Goal: Task Accomplishment & Management: Complete application form

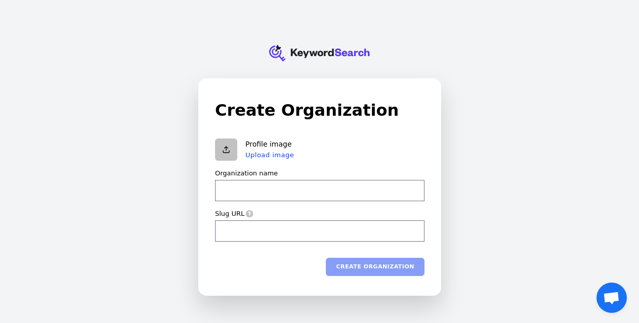
click at [335, 192] on input "Organization name" at bounding box center [319, 190] width 209 height 21
click at [354, 51] on icon at bounding box center [319, 54] width 100 height 16
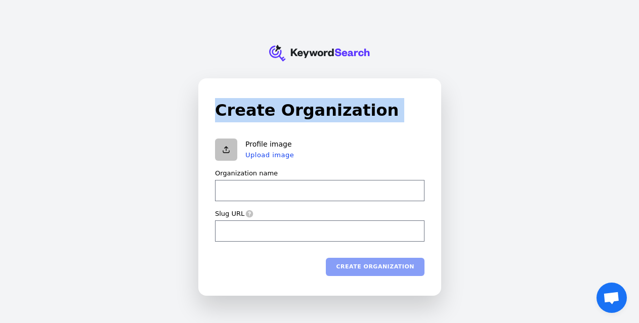
click at [354, 51] on icon at bounding box center [319, 54] width 100 height 16
click at [272, 103] on h1 "Create Organization" at bounding box center [319, 110] width 209 height 24
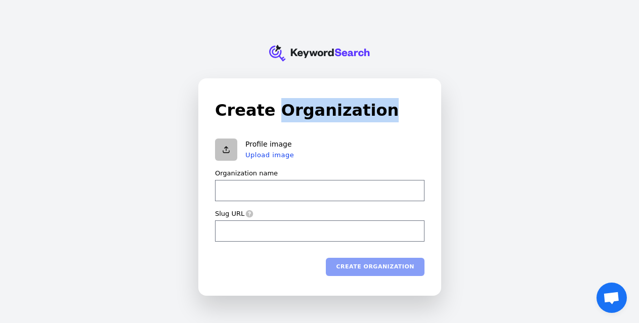
click at [272, 103] on h1 "Create Organization" at bounding box center [319, 110] width 209 height 24
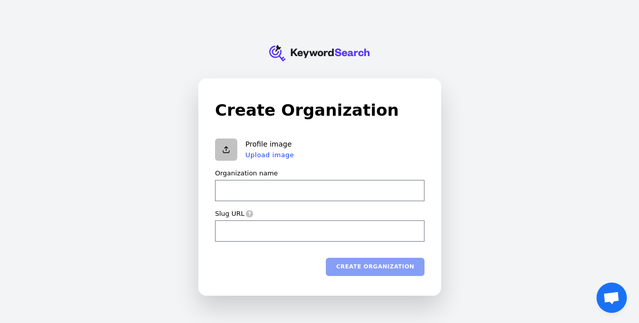
click at [269, 105] on h1 "Create Organization" at bounding box center [319, 110] width 209 height 24
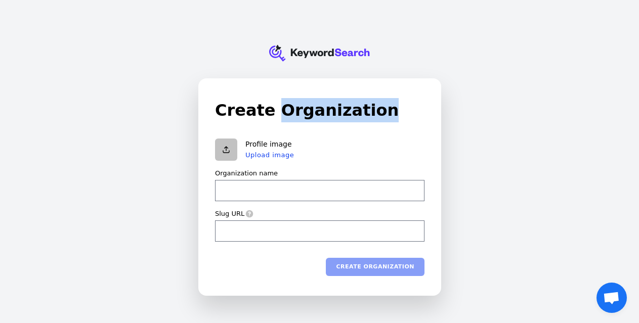
click at [269, 105] on h1 "Create Organization" at bounding box center [319, 110] width 209 height 24
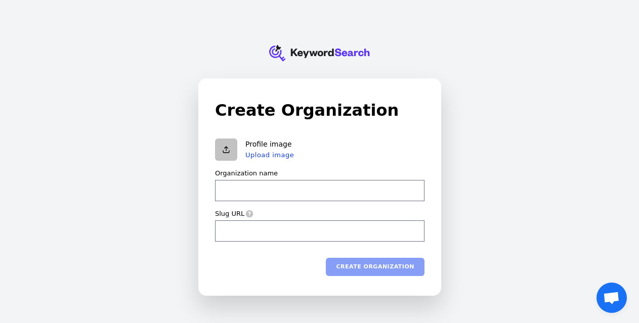
click at [267, 106] on h1 "Create Organization" at bounding box center [319, 110] width 209 height 24
click at [219, 112] on h1 "Create Organization" at bounding box center [319, 110] width 209 height 24
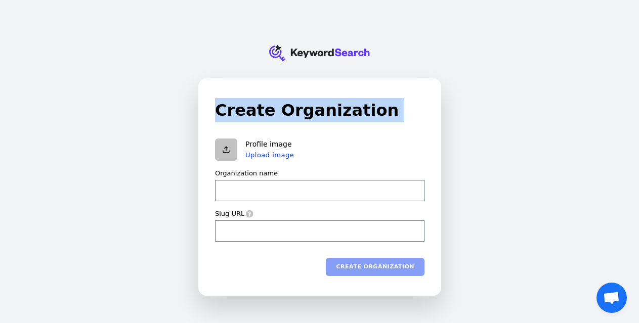
click at [286, 110] on h1 "Create Organization" at bounding box center [319, 110] width 209 height 24
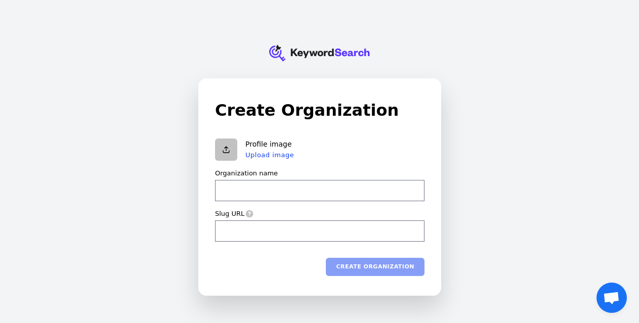
click at [248, 109] on h1 "Create Organization" at bounding box center [319, 110] width 209 height 24
click at [290, 109] on h1 "Create Organization" at bounding box center [319, 110] width 209 height 24
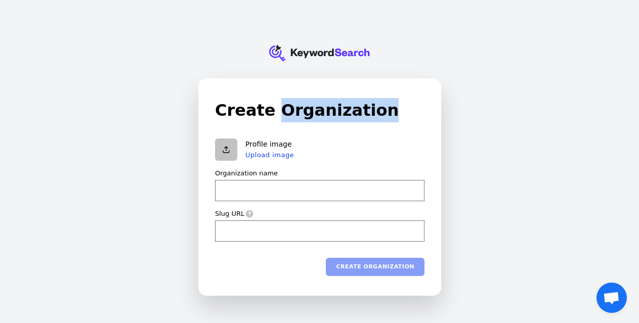
click at [290, 109] on h1 "Create Organization" at bounding box center [319, 110] width 209 height 24
click at [225, 109] on h1 "Create Organization" at bounding box center [319, 110] width 209 height 24
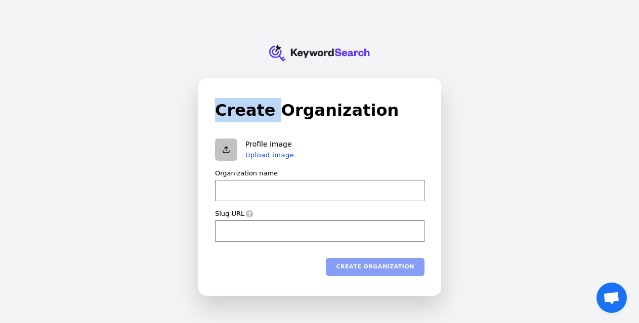
click at [225, 109] on h1 "Create Organization" at bounding box center [319, 110] width 209 height 24
click at [286, 108] on h1 "Create Organization" at bounding box center [319, 110] width 209 height 24
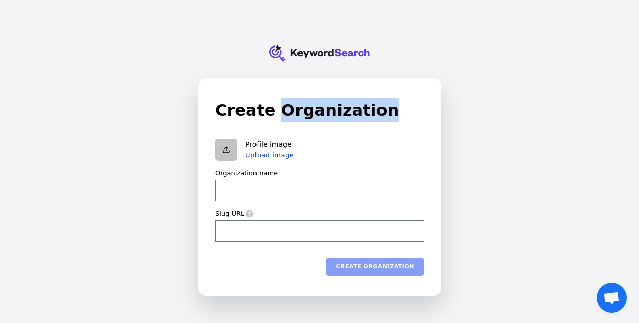
click at [286, 108] on h1 "Create Organization" at bounding box center [319, 110] width 209 height 24
click at [242, 110] on h1 "Create Organization" at bounding box center [319, 110] width 209 height 24
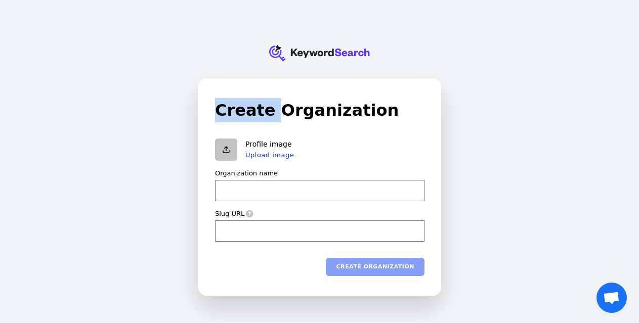
click at [242, 110] on h1 "Create Organization" at bounding box center [319, 110] width 209 height 24
click at [284, 110] on h1 "Create Organization" at bounding box center [319, 110] width 209 height 24
drag, startPoint x: 269, startPoint y: 109, endPoint x: 261, endPoint y: 108, distance: 7.7
click at [261, 108] on h1 "Create Organization" at bounding box center [319, 110] width 209 height 24
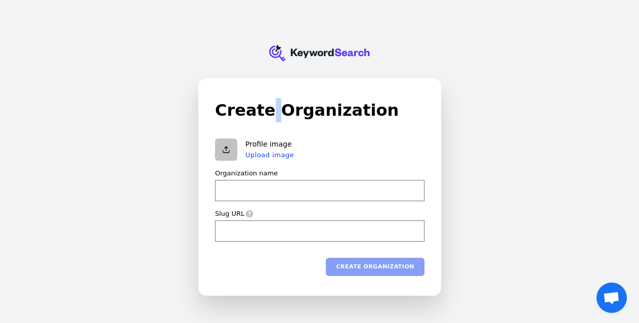
click at [267, 107] on h1 "Create Organization" at bounding box center [319, 110] width 209 height 24
drag, startPoint x: 271, startPoint y: 112, endPoint x: 264, endPoint y: 107, distance: 8.8
click at [264, 107] on h1 "Create Organization" at bounding box center [319, 110] width 209 height 24
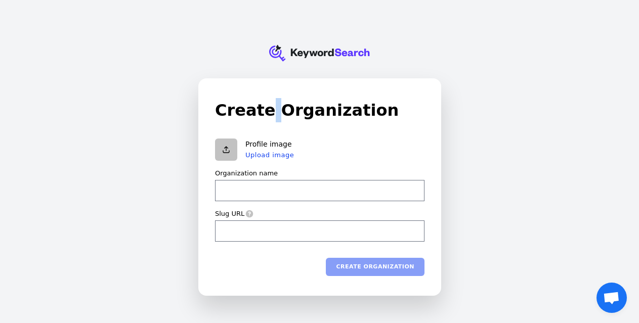
drag, startPoint x: 264, startPoint y: 107, endPoint x: 270, endPoint y: 108, distance: 6.2
click at [270, 108] on h1 "Create Organization" at bounding box center [319, 110] width 209 height 24
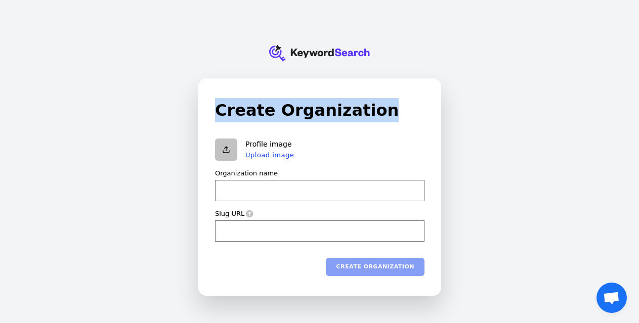
drag, startPoint x: 402, startPoint y: 50, endPoint x: 329, endPoint y: 53, distance: 73.4
click at [329, 53] on div "KeywordSearch Create Organization Profile image Upload image Organization name …" at bounding box center [319, 161] width 639 height 323
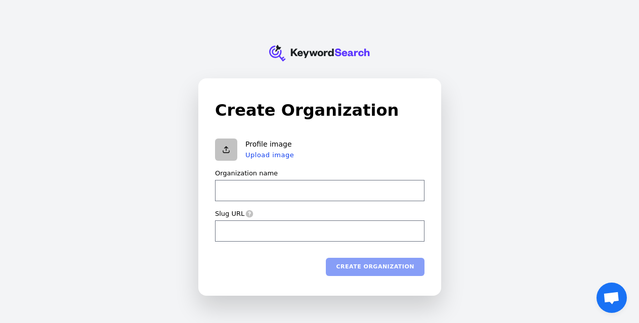
click at [329, 53] on icon at bounding box center [315, 53] width 36 height 9
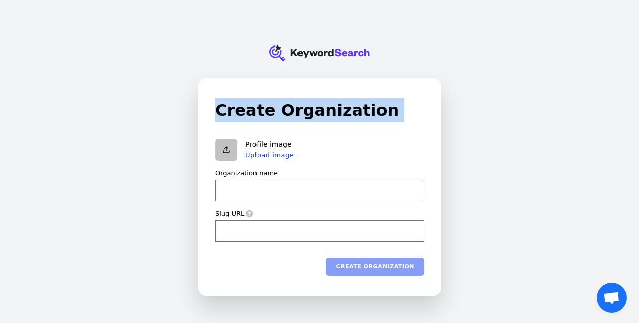
click at [329, 53] on icon at bounding box center [315, 53] width 36 height 9
click at [299, 82] on div "Create Organization Profile image Upload image Organization name Slug URL Creat…" at bounding box center [320, 187] width 242 height 216
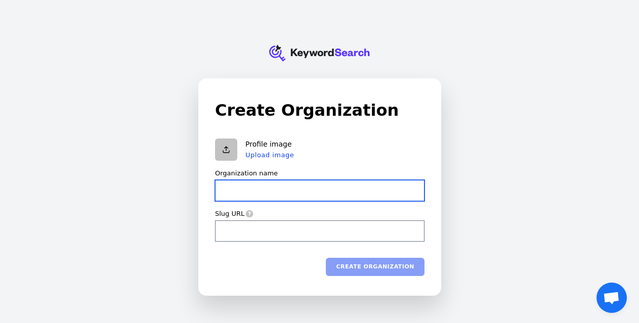
click at [276, 199] on input "Organization name" at bounding box center [319, 190] width 209 height 21
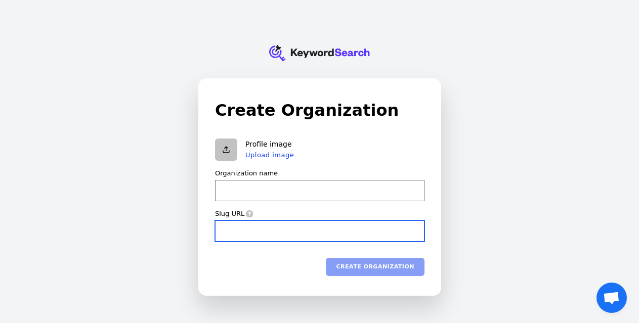
click at [252, 226] on input "Slug URL" at bounding box center [319, 230] width 209 height 21
click at [266, 174] on label "Organization name" at bounding box center [246, 173] width 63 height 9
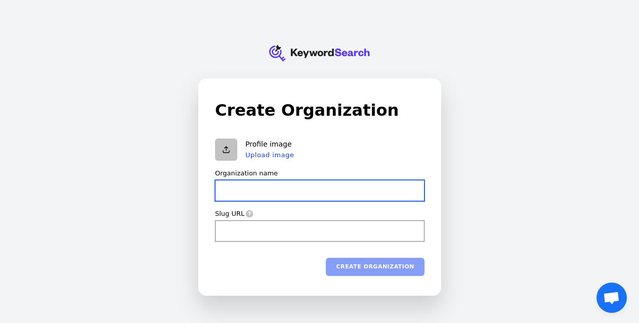
click at [266, 180] on input "Organization name" at bounding box center [319, 190] width 209 height 21
click at [265, 191] on input "Organization name" at bounding box center [319, 190] width 209 height 21
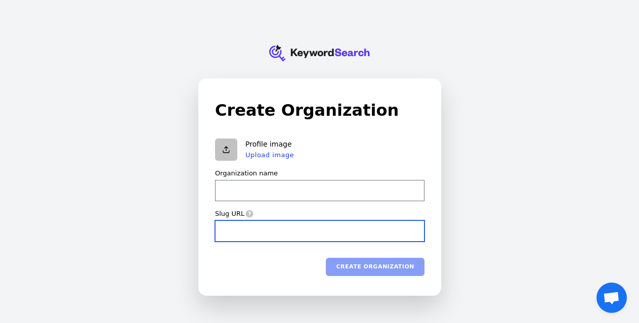
click at [238, 235] on input "Slug URL" at bounding box center [319, 230] width 209 height 21
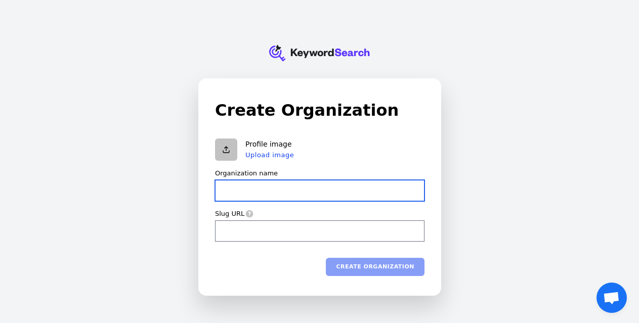
click at [258, 186] on input "Organization name" at bounding box center [319, 190] width 209 height 21
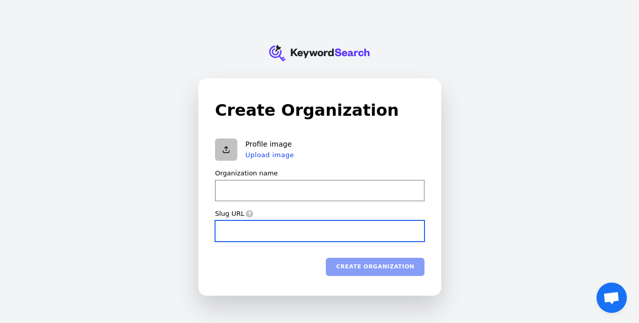
click at [236, 231] on input "Slug URL" at bounding box center [319, 230] width 209 height 21
click at [186, 198] on div "KeywordSearch Create Organization Profile image Upload image Organization name …" at bounding box center [319, 161] width 639 height 323
click at [165, 149] on div "KeywordSearch Create Organization Profile image Upload image Organization name …" at bounding box center [319, 161] width 639 height 323
click at [236, 118] on h1 "Create Organization" at bounding box center [319, 110] width 209 height 24
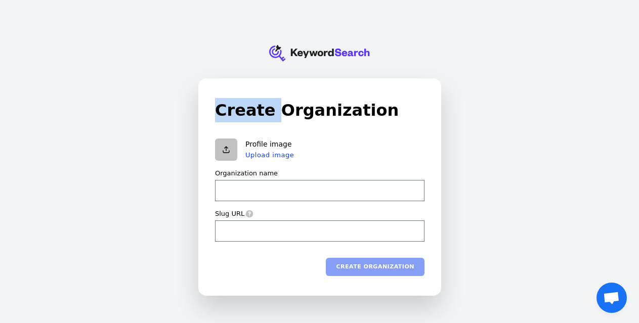
click at [236, 118] on h1 "Create Organization" at bounding box center [319, 110] width 209 height 24
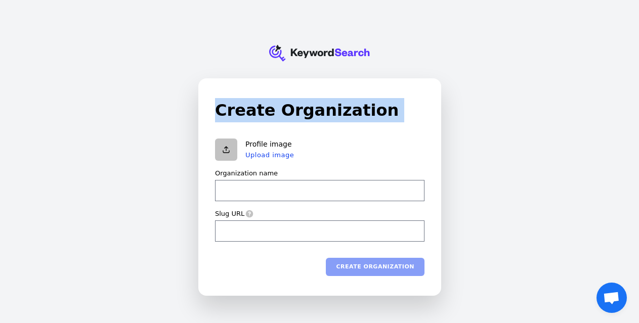
click at [236, 118] on h1 "Create Organization" at bounding box center [319, 110] width 209 height 24
click at [352, 107] on h1 "Create Organization" at bounding box center [319, 110] width 209 height 24
click at [269, 110] on h1 "Create Organization" at bounding box center [319, 110] width 209 height 24
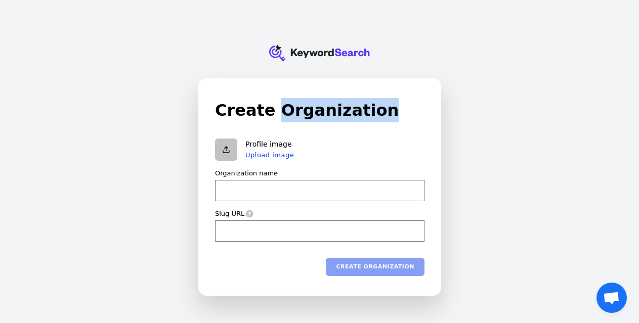
click at [269, 110] on h1 "Create Organization" at bounding box center [319, 110] width 209 height 24
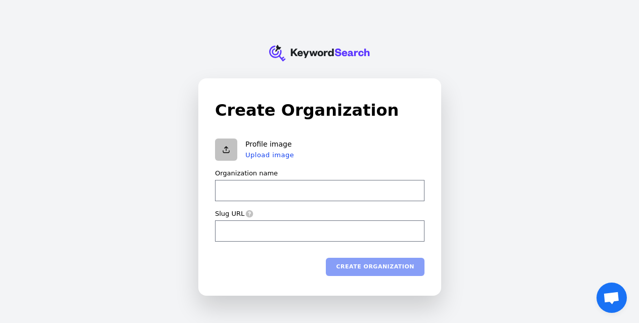
click at [314, 57] on icon "KeywordSearch" at bounding box center [319, 53] width 101 height 51
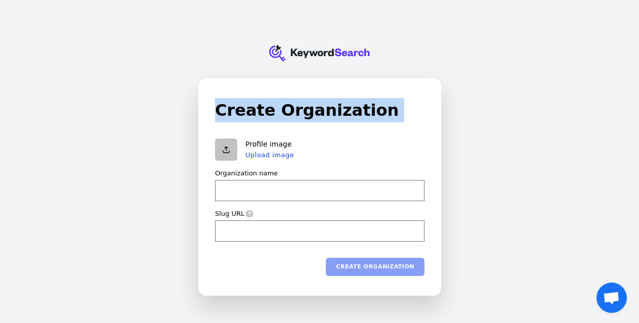
click at [314, 57] on icon "KeywordSearch" at bounding box center [319, 53] width 101 height 51
click at [217, 55] on div "KeywordSearch Create Organization Profile image Upload image Organization name …" at bounding box center [319, 161] width 639 height 323
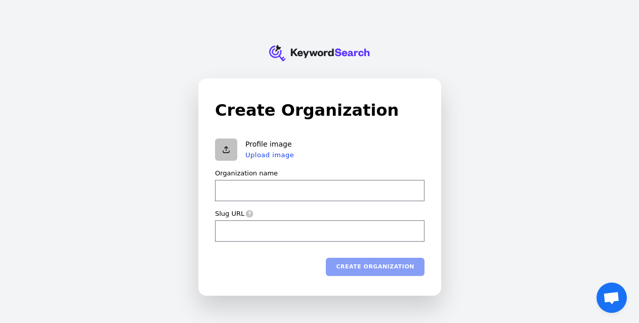
drag, startPoint x: 214, startPoint y: 50, endPoint x: 390, endPoint y: 49, distance: 175.5
click at [390, 49] on div "KeywordSearch Create Organization Profile image Upload image Organization name …" at bounding box center [319, 161] width 639 height 323
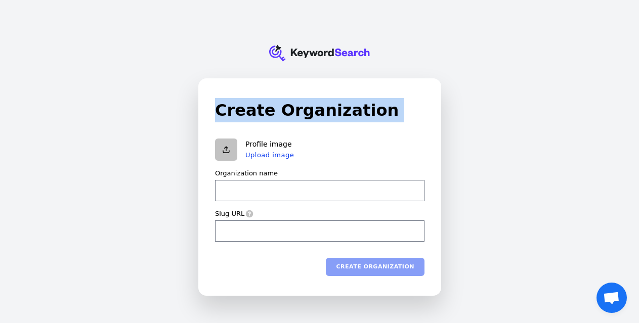
click at [390, 49] on div "KeywordSearch Create Organization Profile image Upload image Organization name …" at bounding box center [319, 161] width 639 height 323
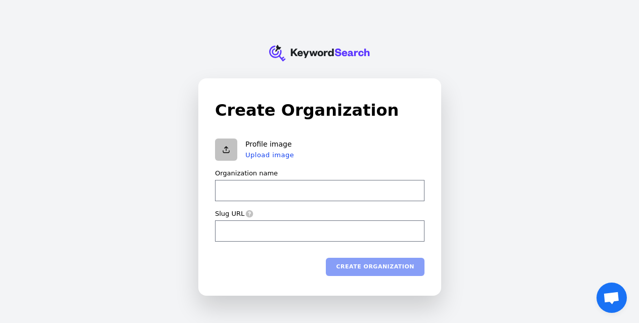
click at [390, 48] on div "KeywordSearch Create Organization Profile image Upload image Organization name …" at bounding box center [319, 161] width 639 height 323
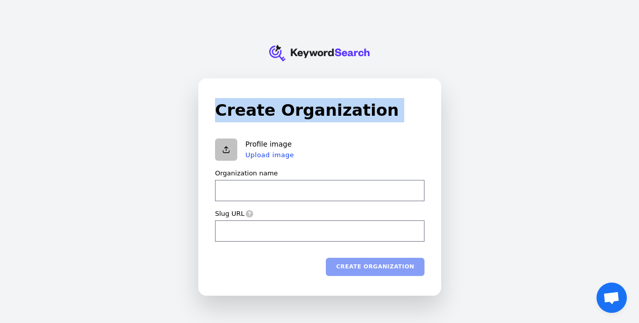
click at [390, 48] on div "KeywordSearch Create Organization Profile image Upload image Organization name …" at bounding box center [319, 161] width 639 height 323
click at [399, 126] on div "Create Organization Profile image Upload image Organization name Slug URL Creat…" at bounding box center [319, 187] width 209 height 178
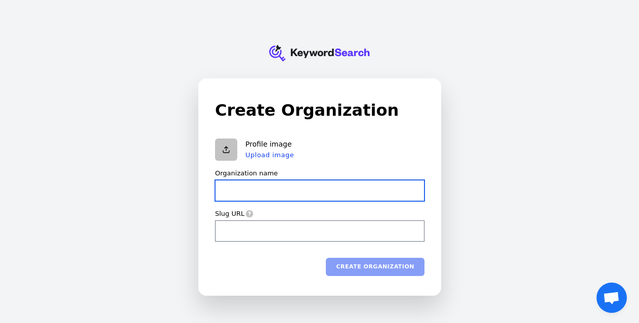
click at [358, 183] on input "Organization name" at bounding box center [319, 190] width 209 height 21
